Goal: Task Accomplishment & Management: Use online tool/utility

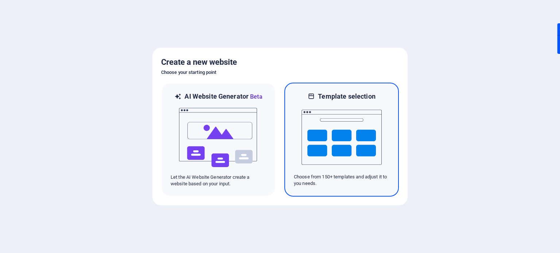
click at [323, 139] on img at bounding box center [341, 137] width 80 height 73
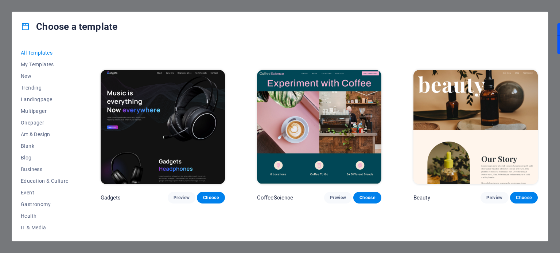
scroll to position [2296, 0]
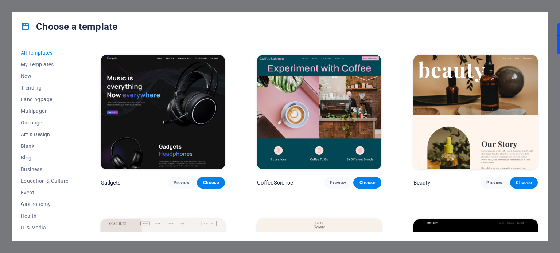
click at [314, 125] on img at bounding box center [319, 112] width 124 height 114
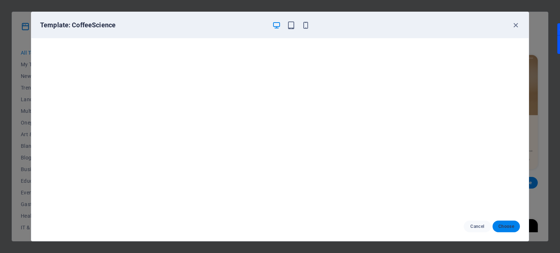
click at [501, 226] on span "Choose" at bounding box center [506, 227] width 16 height 6
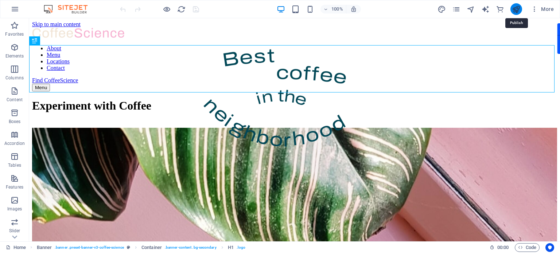
drag, startPoint x: 516, startPoint y: 9, endPoint x: 477, endPoint y: 16, distance: 40.0
click at [516, 9] on icon "publish" at bounding box center [516, 9] width 8 height 8
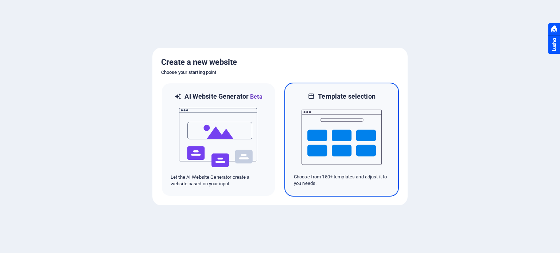
click at [323, 120] on img at bounding box center [341, 137] width 80 height 73
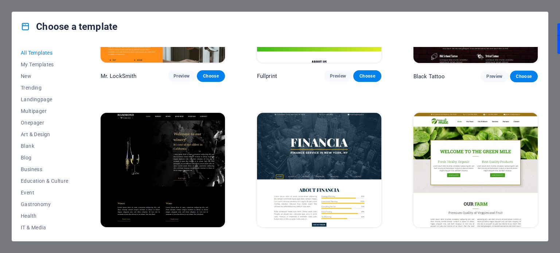
scroll to position [5199, 0]
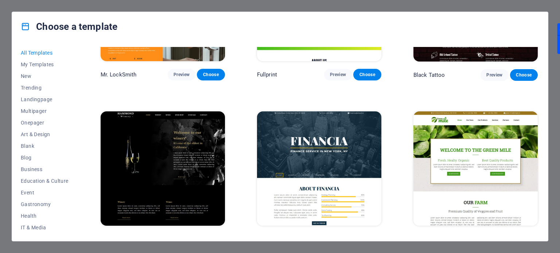
click at [472, 145] on img at bounding box center [475, 169] width 124 height 114
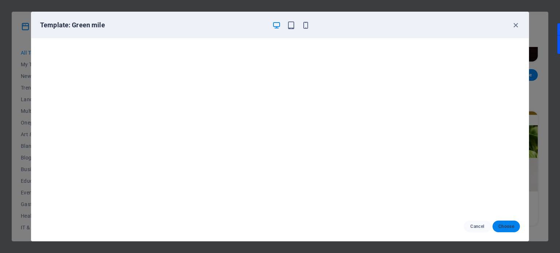
click at [509, 228] on span "Choose" at bounding box center [506, 227] width 16 height 6
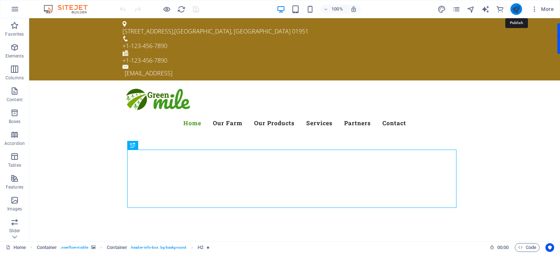
click at [517, 10] on icon "publish" at bounding box center [516, 9] width 8 height 8
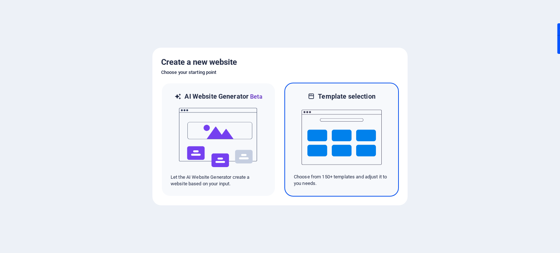
click at [302, 143] on div at bounding box center [341, 137] width 95 height 73
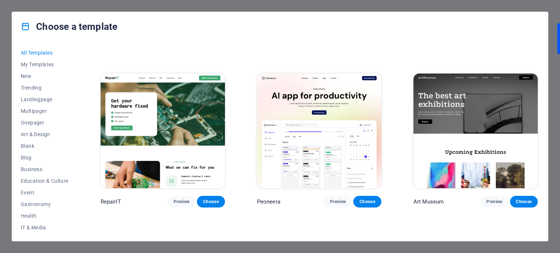
scroll to position [182, 0]
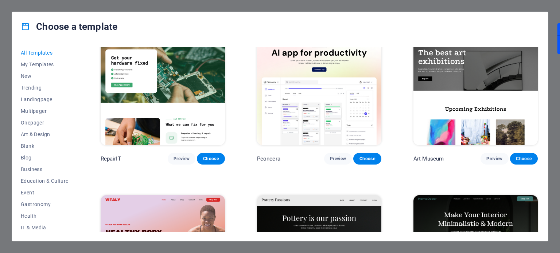
click at [456, 104] on img at bounding box center [475, 88] width 124 height 114
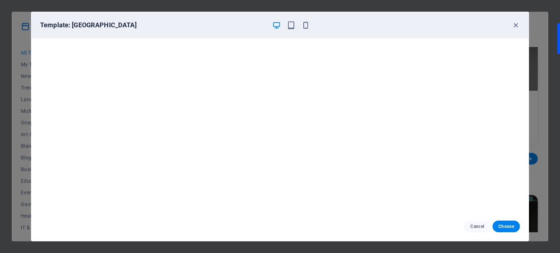
click at [511, 237] on div "Cancel Choose" at bounding box center [279, 226] width 497 height 29
click at [511, 227] on span "Choose" at bounding box center [506, 227] width 16 height 6
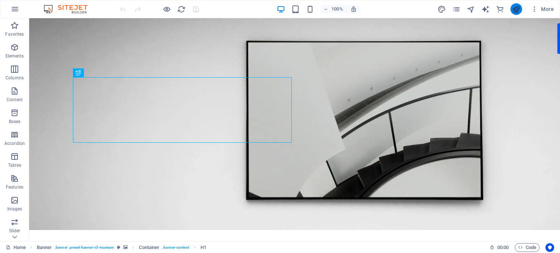
click at [519, 11] on icon "publish" at bounding box center [516, 9] width 8 height 8
